Goal: Task Accomplishment & Management: Manage account settings

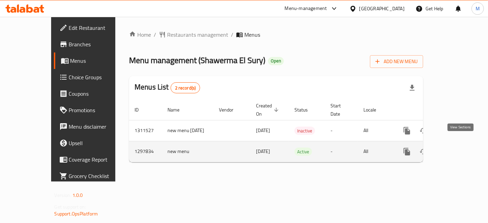
click at [460, 147] on icon "enhanced table" at bounding box center [456, 151] width 8 height 8
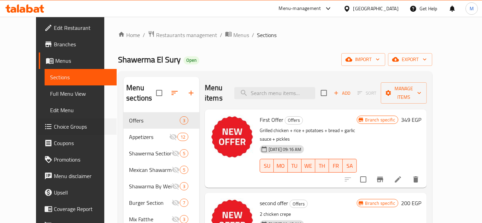
drag, startPoint x: 0, startPoint y: 152, endPoint x: 16, endPoint y: 195, distance: 46.1
drag, startPoint x: 16, startPoint y: 195, endPoint x: 284, endPoint y: 88, distance: 288.2
click at [284, 88] on input "search" at bounding box center [274, 93] width 81 height 12
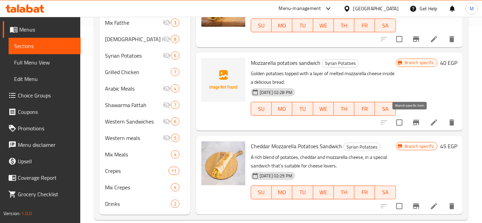
type input "بطاطس"
click at [414, 120] on icon "Branch-specific-item" at bounding box center [416, 122] width 8 height 8
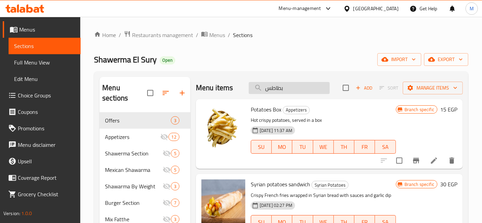
drag, startPoint x: 293, startPoint y: 88, endPoint x: 291, endPoint y: 85, distance: 4.0
click at [292, 86] on input "بطاطس" at bounding box center [289, 88] width 81 height 12
click at [291, 85] on input "بطاطس" at bounding box center [289, 88] width 81 height 12
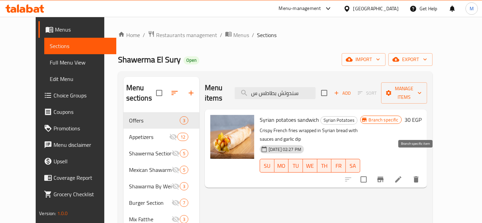
type input "سندوتش بطاطس س"
click at [384, 175] on icon "Branch-specific-item" at bounding box center [380, 179] width 8 height 8
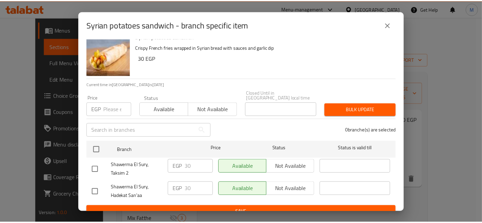
scroll to position [14, 0]
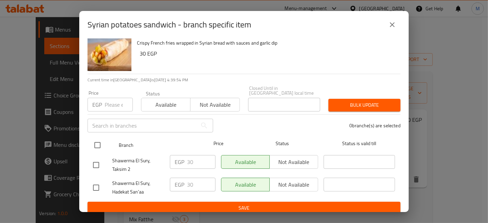
click at [92, 140] on input "checkbox" at bounding box center [97, 145] width 14 height 14
checkbox input "true"
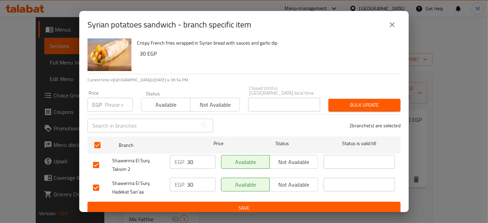
drag, startPoint x: 154, startPoint y: 96, endPoint x: 195, endPoint y: 104, distance: 41.5
click at [155, 100] on span "Available" at bounding box center [166, 105] width 44 height 10
click at [350, 101] on span "Bulk update" at bounding box center [364, 105] width 61 height 9
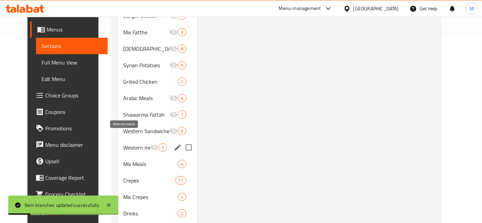
scroll to position [196, 0]
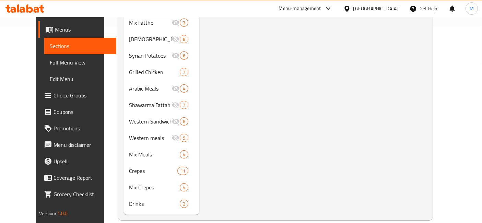
click at [33, 8] on icon at bounding box center [24, 8] width 39 height 8
